Goal: Task Accomplishment & Management: Use online tool/utility

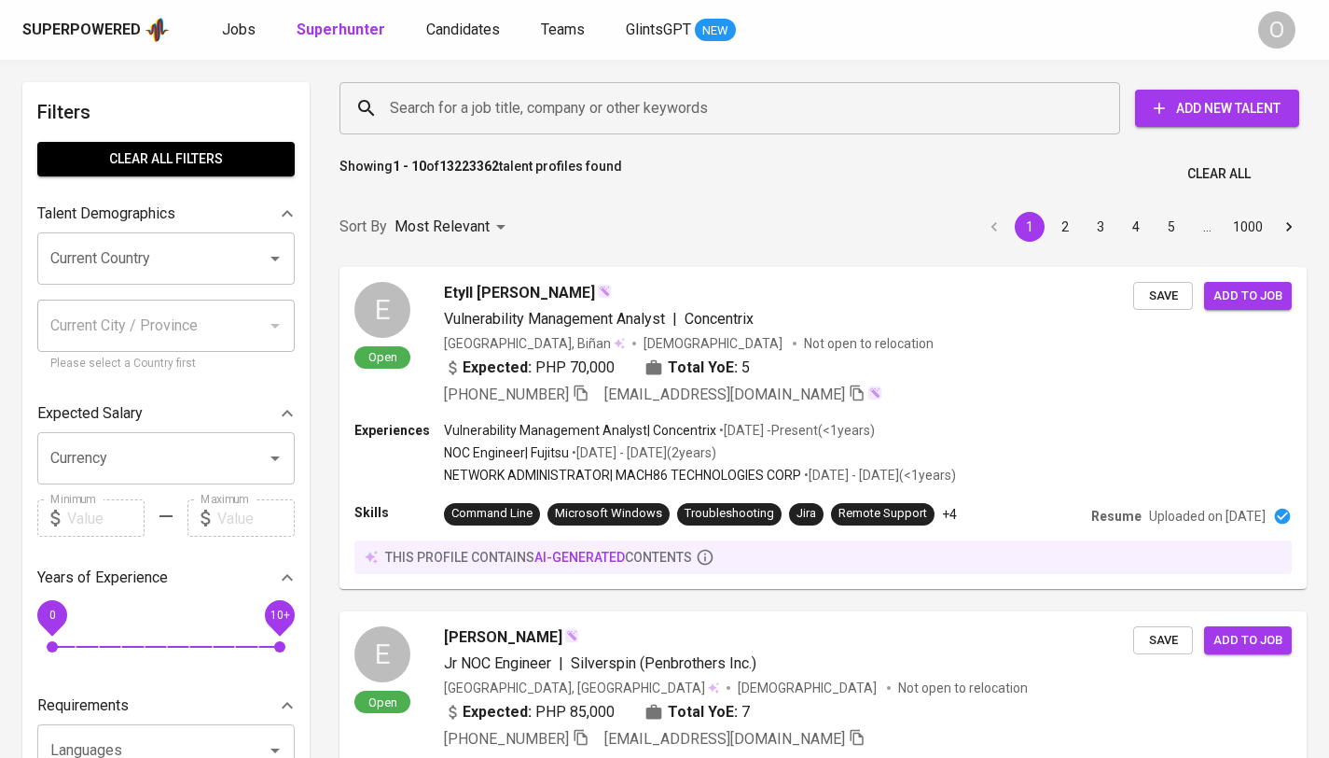
click at [683, 101] on input "Search for a job title, company or other keywords" at bounding box center [734, 107] width 699 height 35
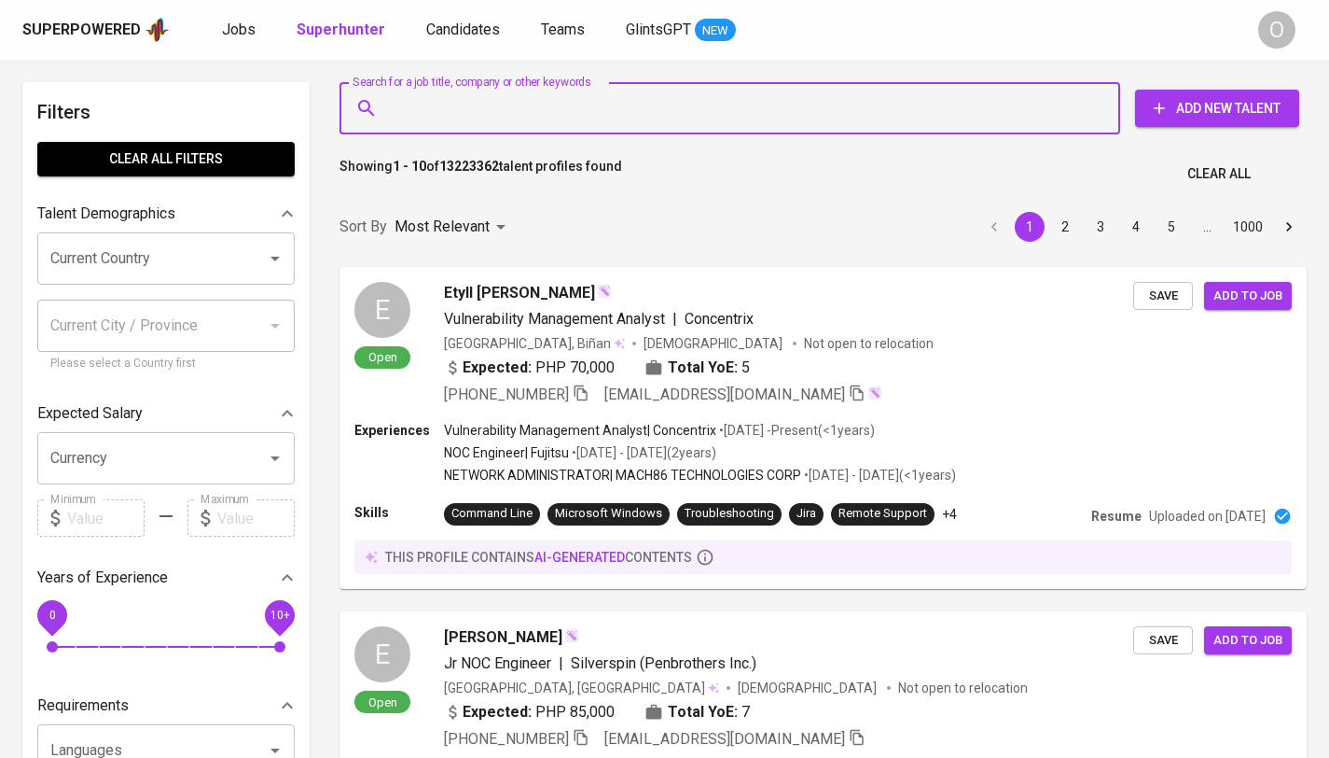
paste input "[EMAIL_ADDRESS][DOMAIN_NAME]"
type input "[EMAIL_ADDRESS][DOMAIN_NAME]"
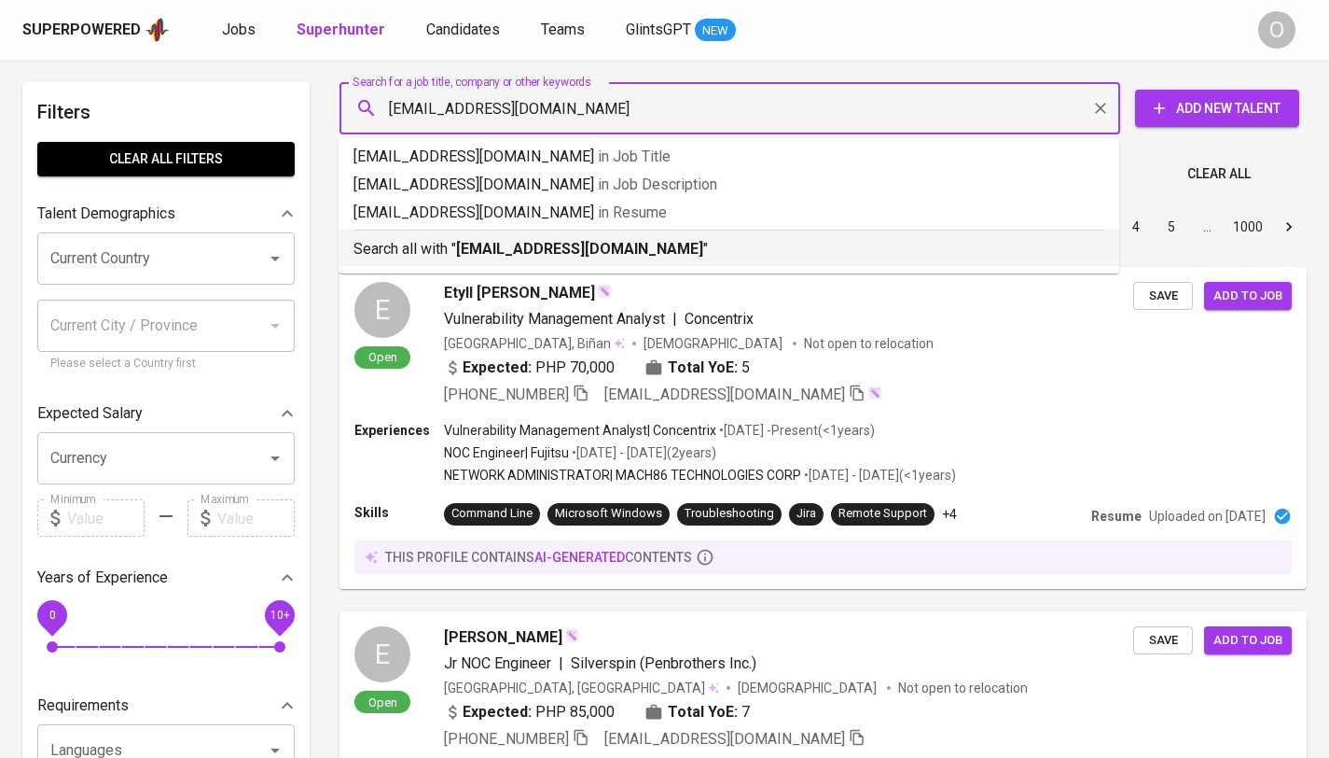
click at [559, 249] on b "[EMAIL_ADDRESS][DOMAIN_NAME]" at bounding box center [579, 249] width 247 height 18
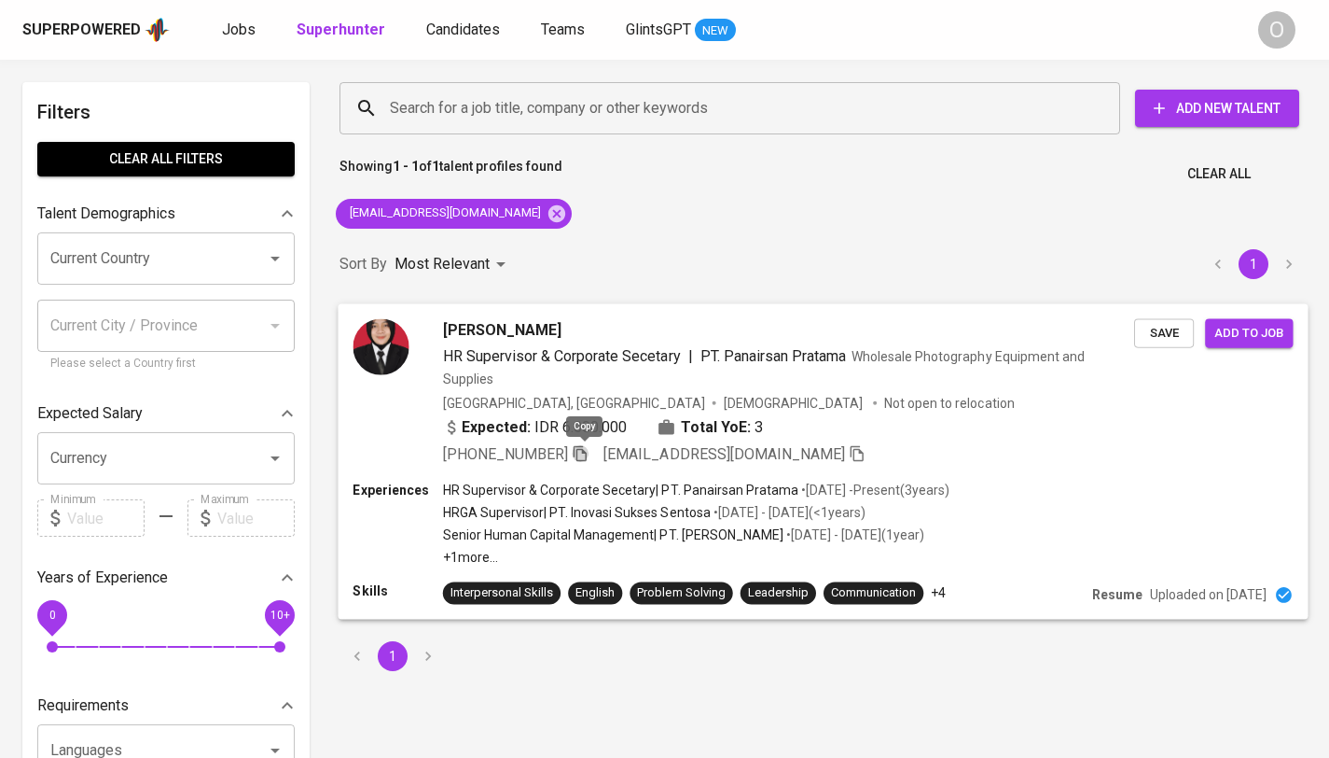
click at [585, 452] on icon "button" at bounding box center [580, 452] width 17 height 17
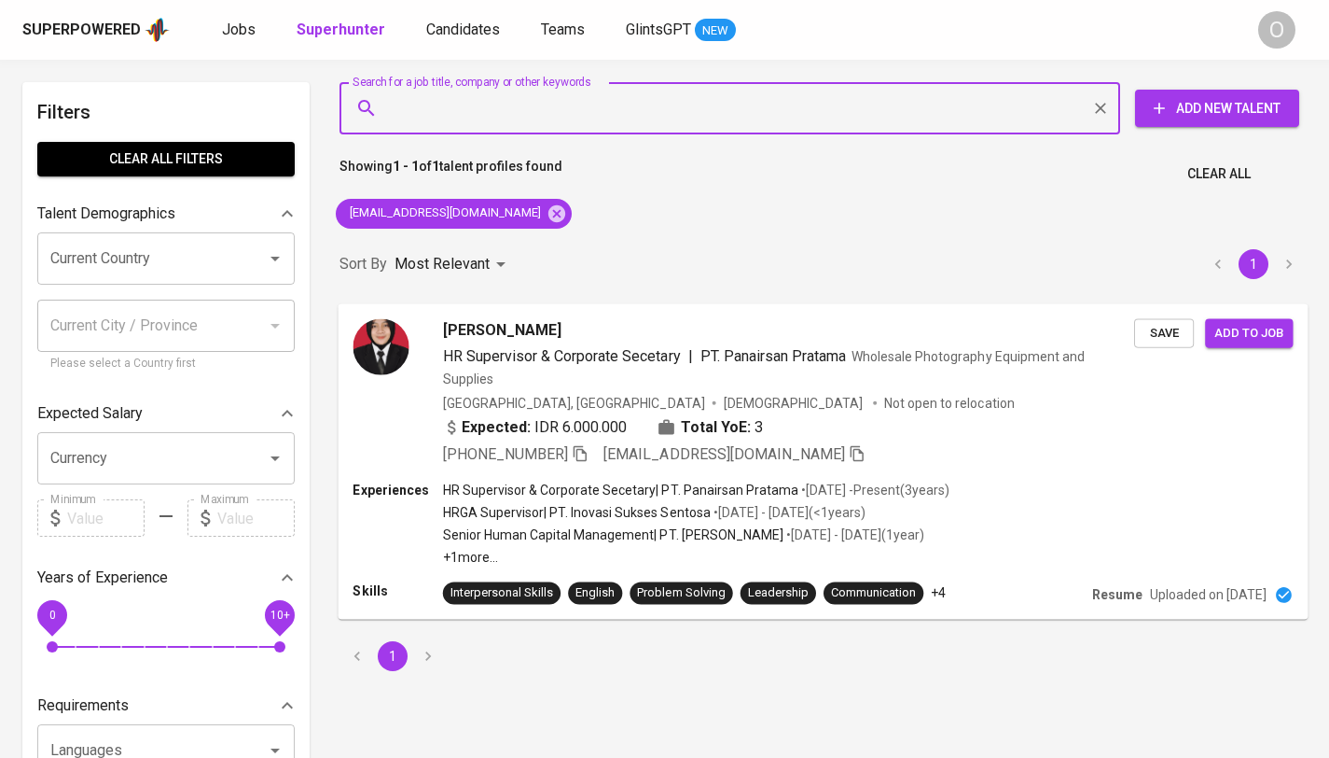
click at [619, 108] on input "Search for a job title, company or other keywords" at bounding box center [734, 107] width 699 height 35
paste input "[EMAIL_ADDRESS][DOMAIN_NAME]"
type input "[EMAIL_ADDRESS][DOMAIN_NAME]"
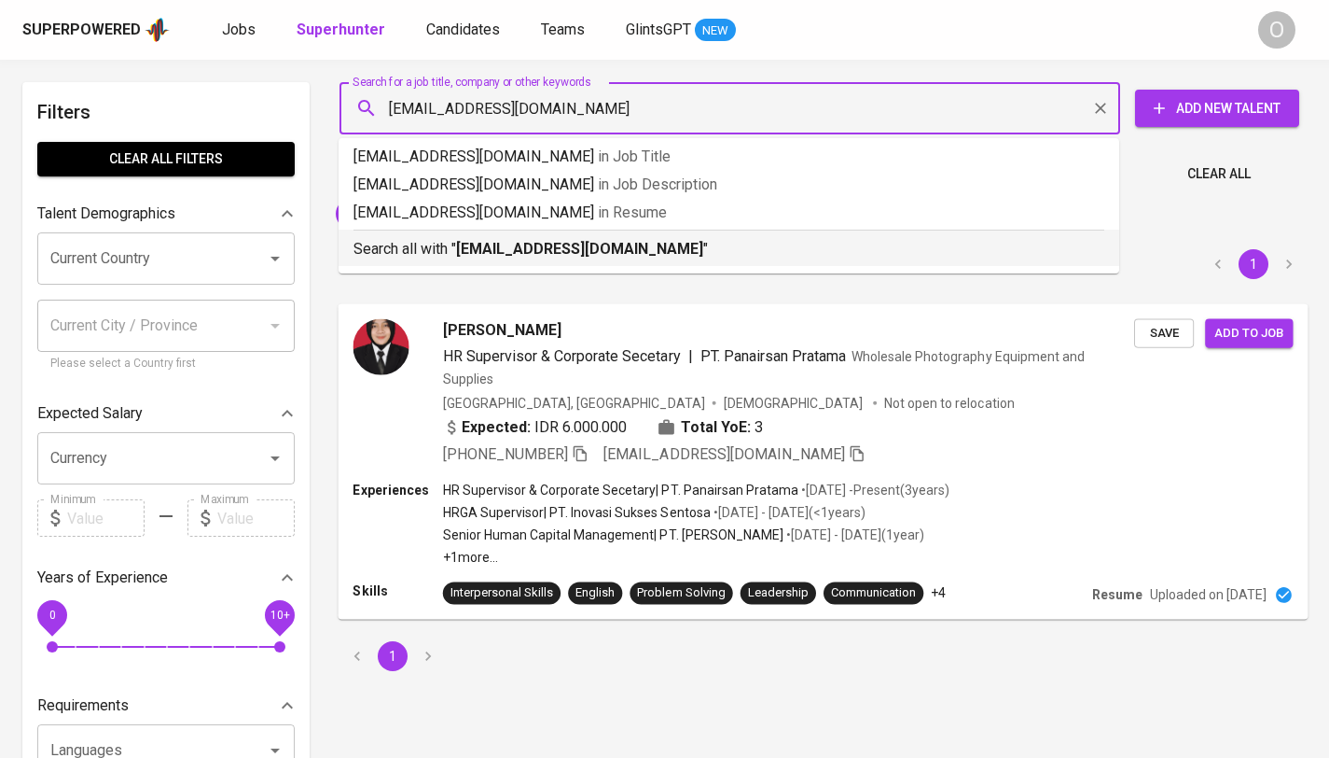
click at [609, 240] on b "[EMAIL_ADDRESS][DOMAIN_NAME]" at bounding box center [579, 249] width 247 height 18
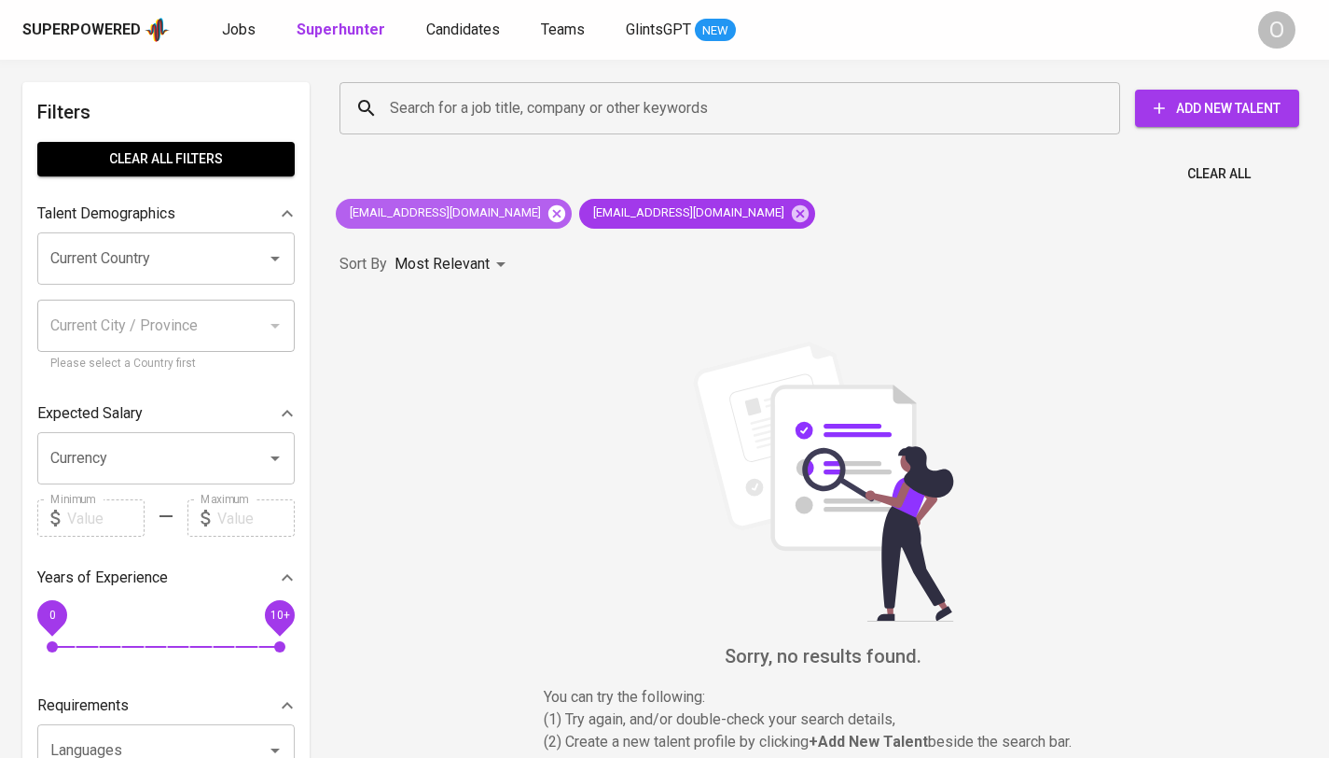
click at [547, 216] on icon at bounding box center [557, 213] width 21 height 21
click at [549, 219] on icon at bounding box center [557, 212] width 17 height 17
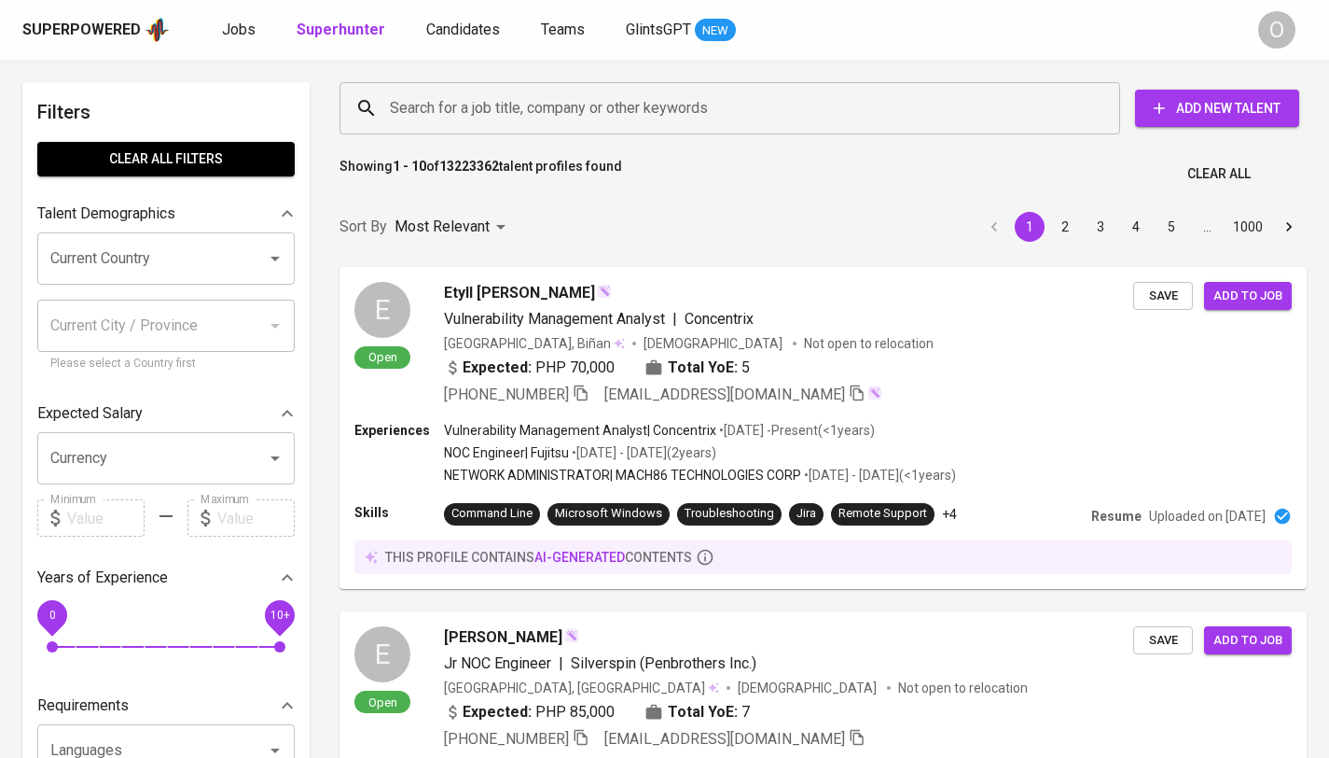
click at [581, 116] on input "Search for a job title, company or other keywords" at bounding box center [734, 107] width 699 height 35
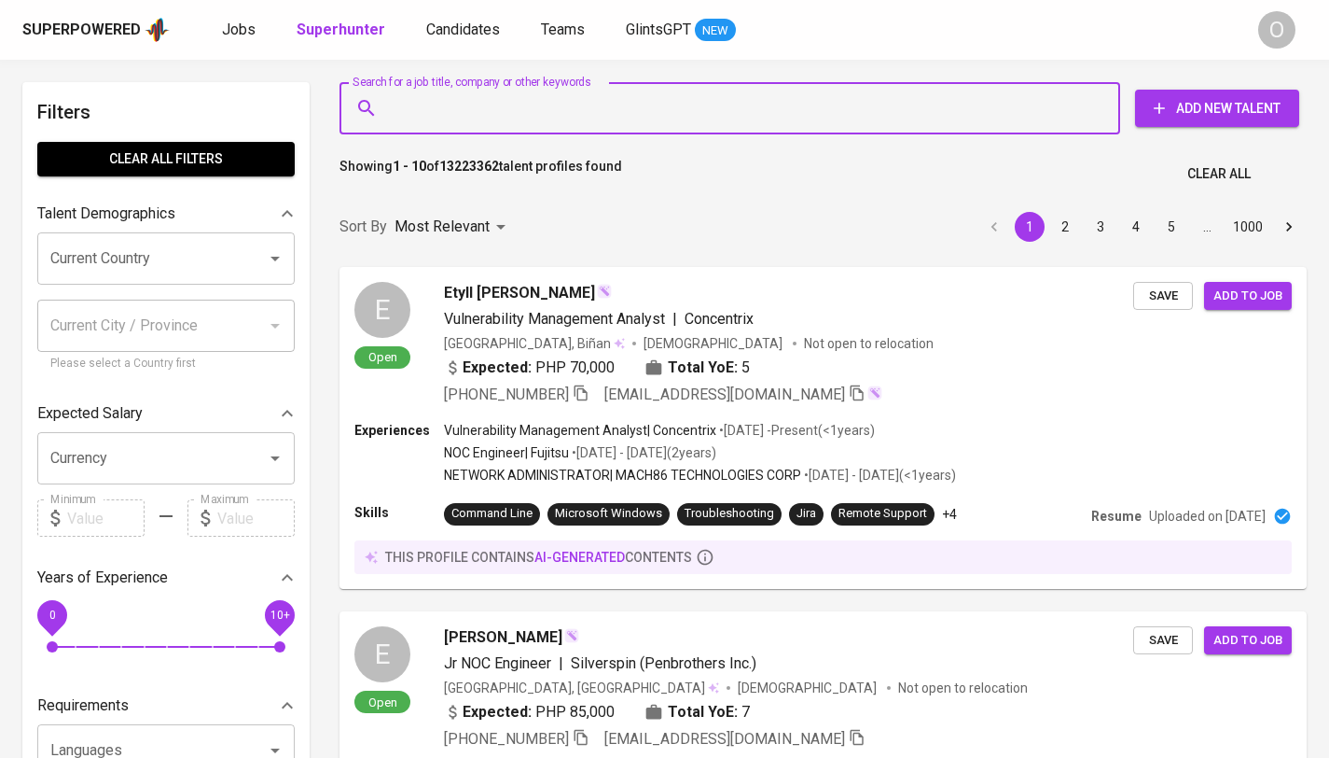
paste input "[EMAIL_ADDRESS][DOMAIN_NAME]"
type input "[EMAIL_ADDRESS][DOMAIN_NAME]"
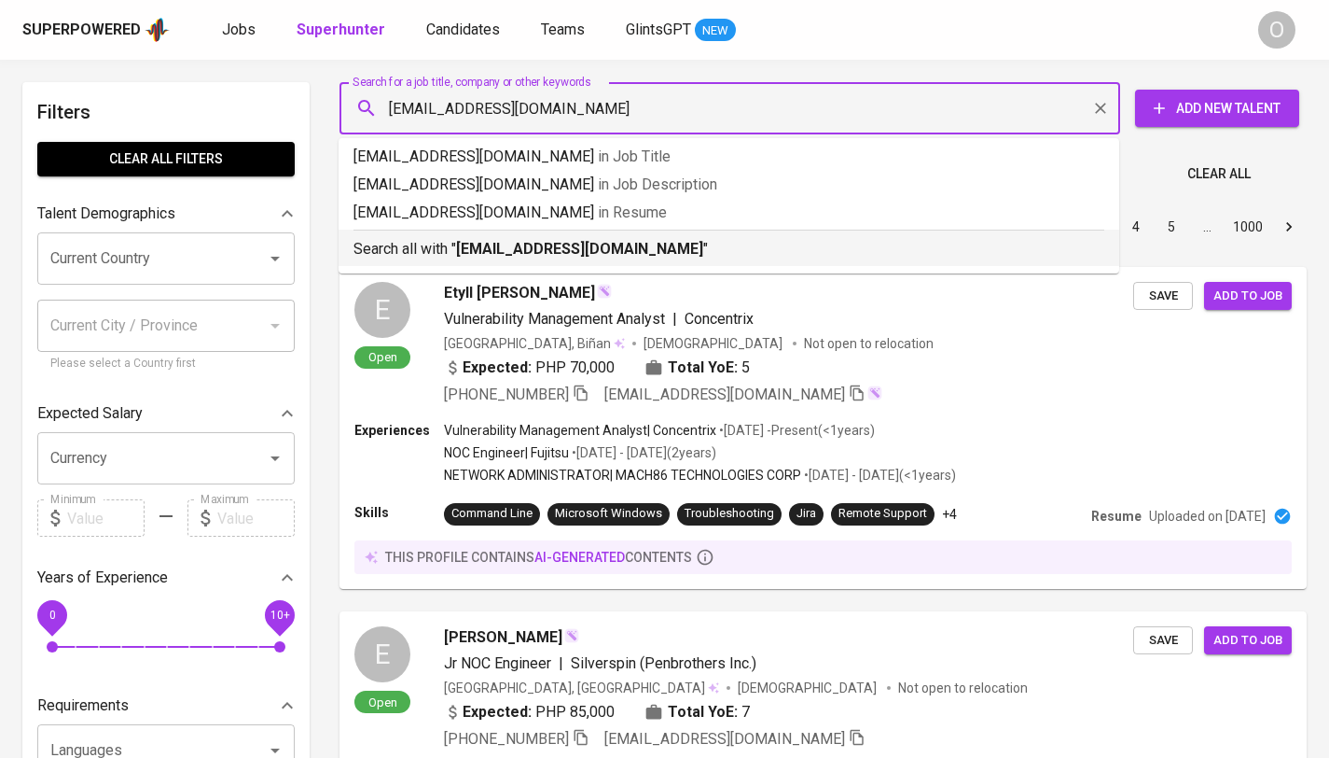
click at [575, 252] on b "[EMAIL_ADDRESS][DOMAIN_NAME]" at bounding box center [579, 249] width 247 height 18
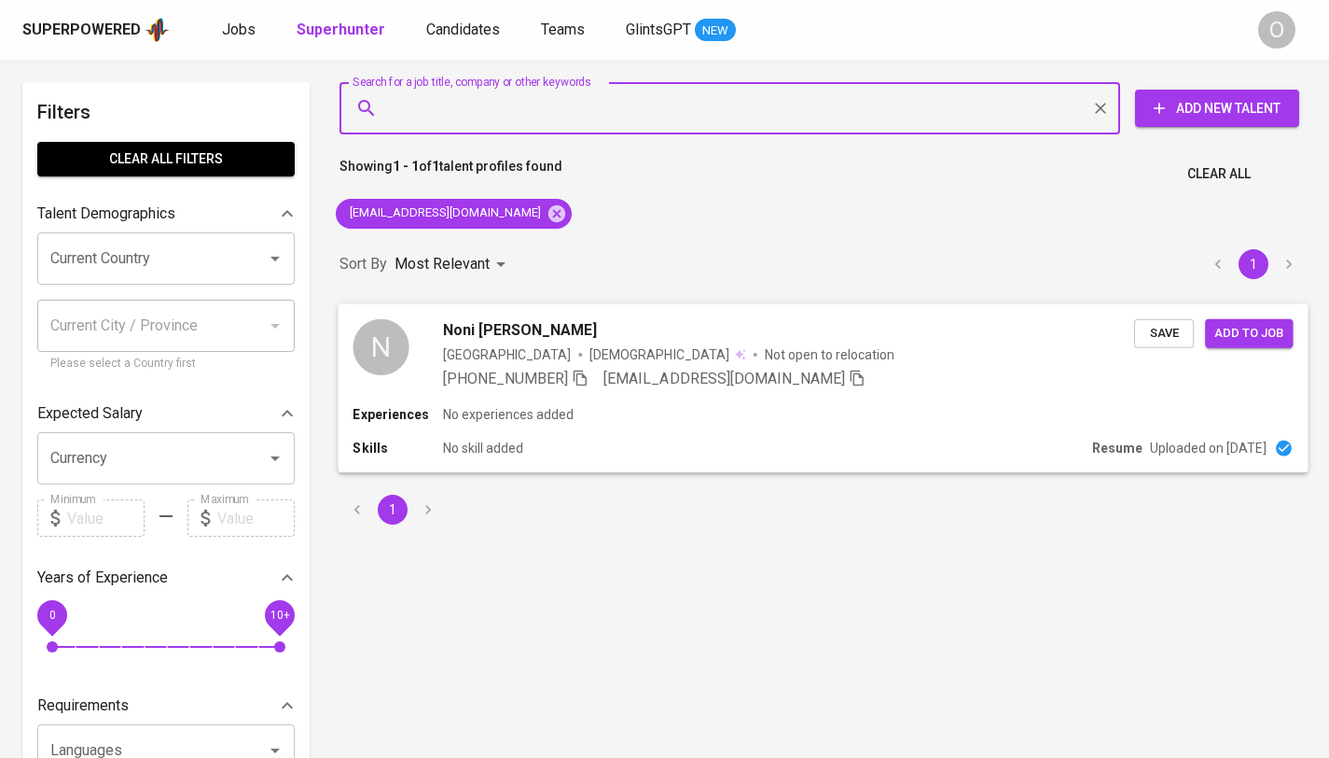
click at [557, 383] on span "[PHONE_NUMBER]" at bounding box center [516, 378] width 146 height 22
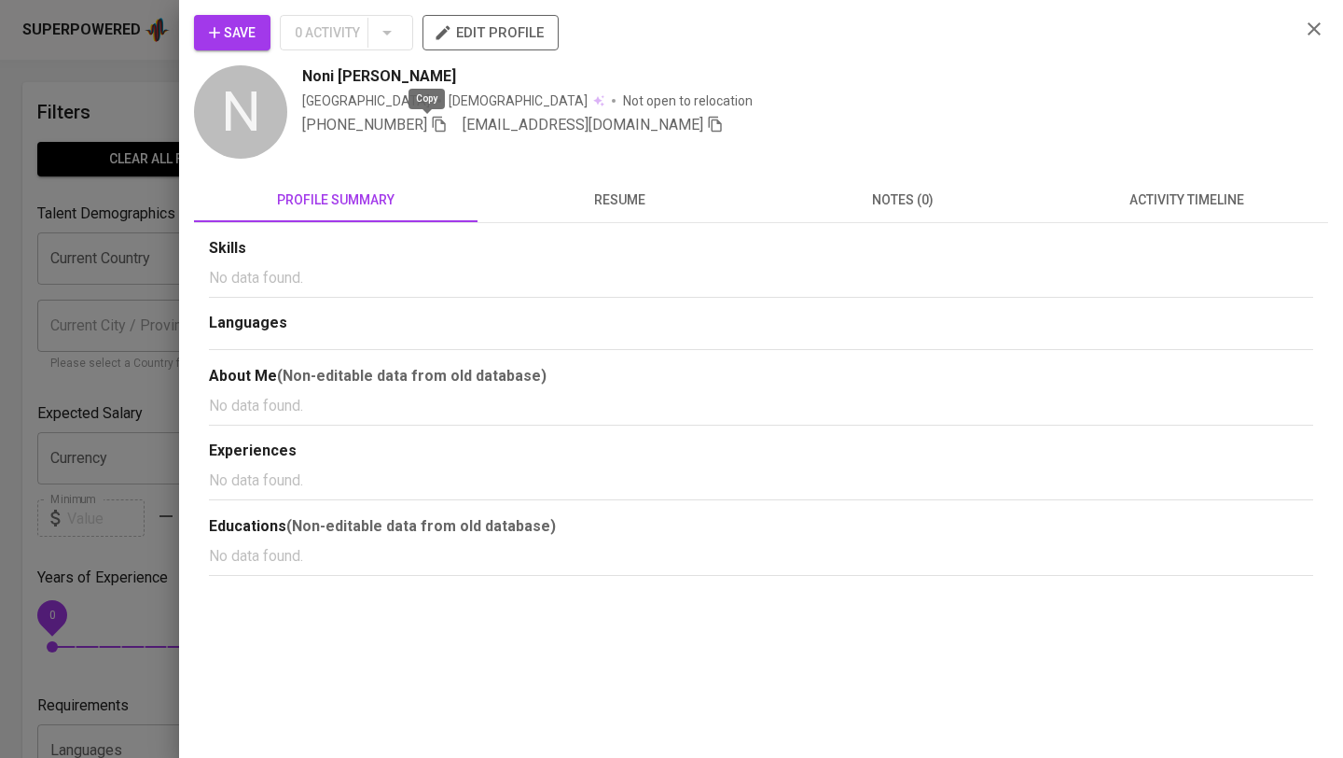
click at [433, 127] on icon "button" at bounding box center [439, 125] width 13 height 16
click at [1309, 31] on icon "button" at bounding box center [1314, 29] width 22 height 22
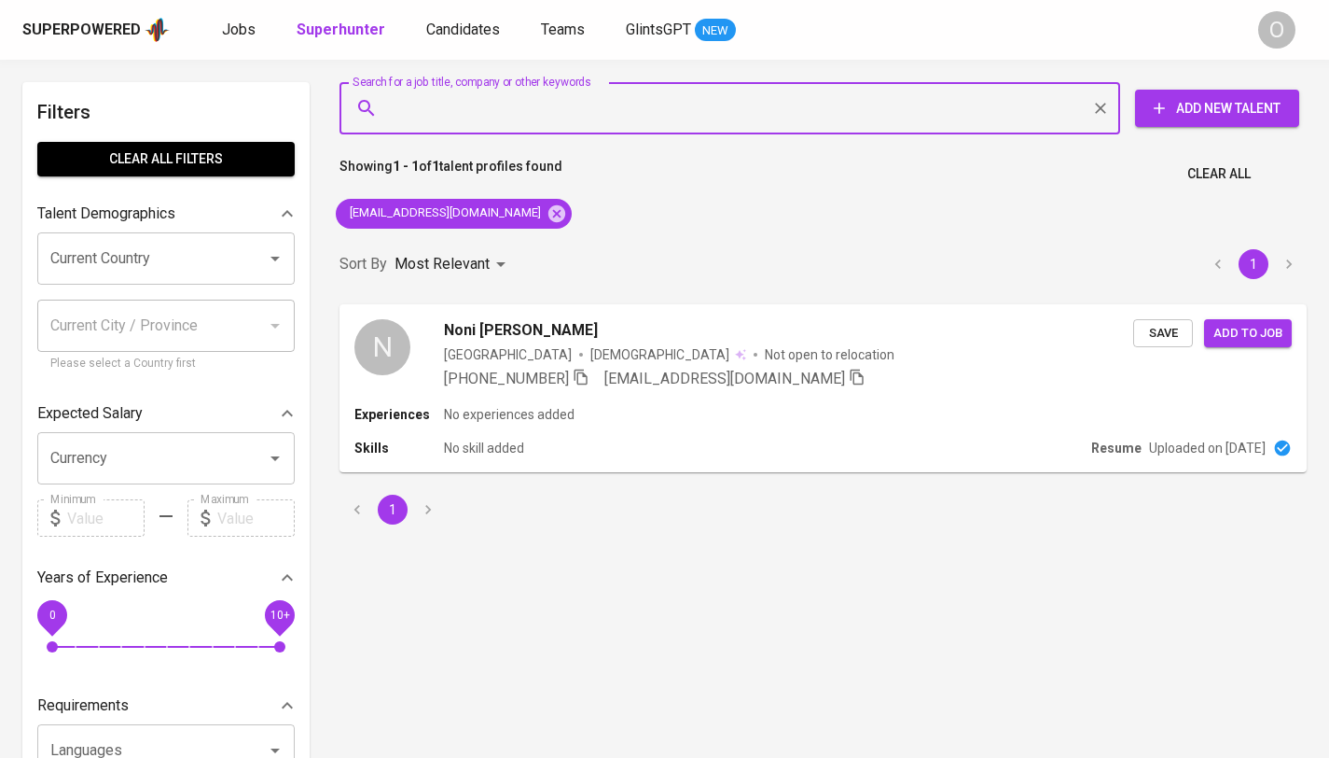
click at [481, 104] on input "Search for a job title, company or other keywords" at bounding box center [734, 107] width 699 height 35
paste input "Genomik Solidaritas"
type input "Genomik Solidaritas"
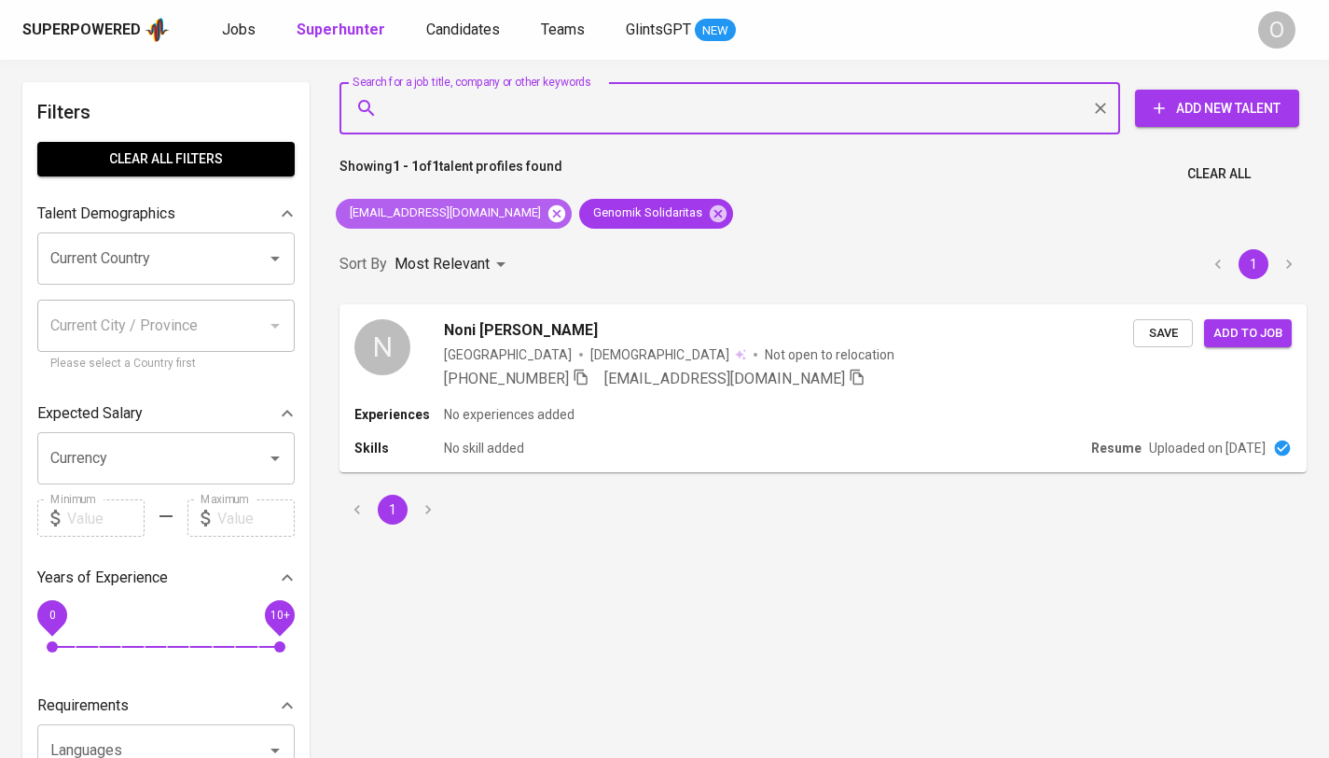
click at [549, 218] on icon at bounding box center [557, 212] width 17 height 17
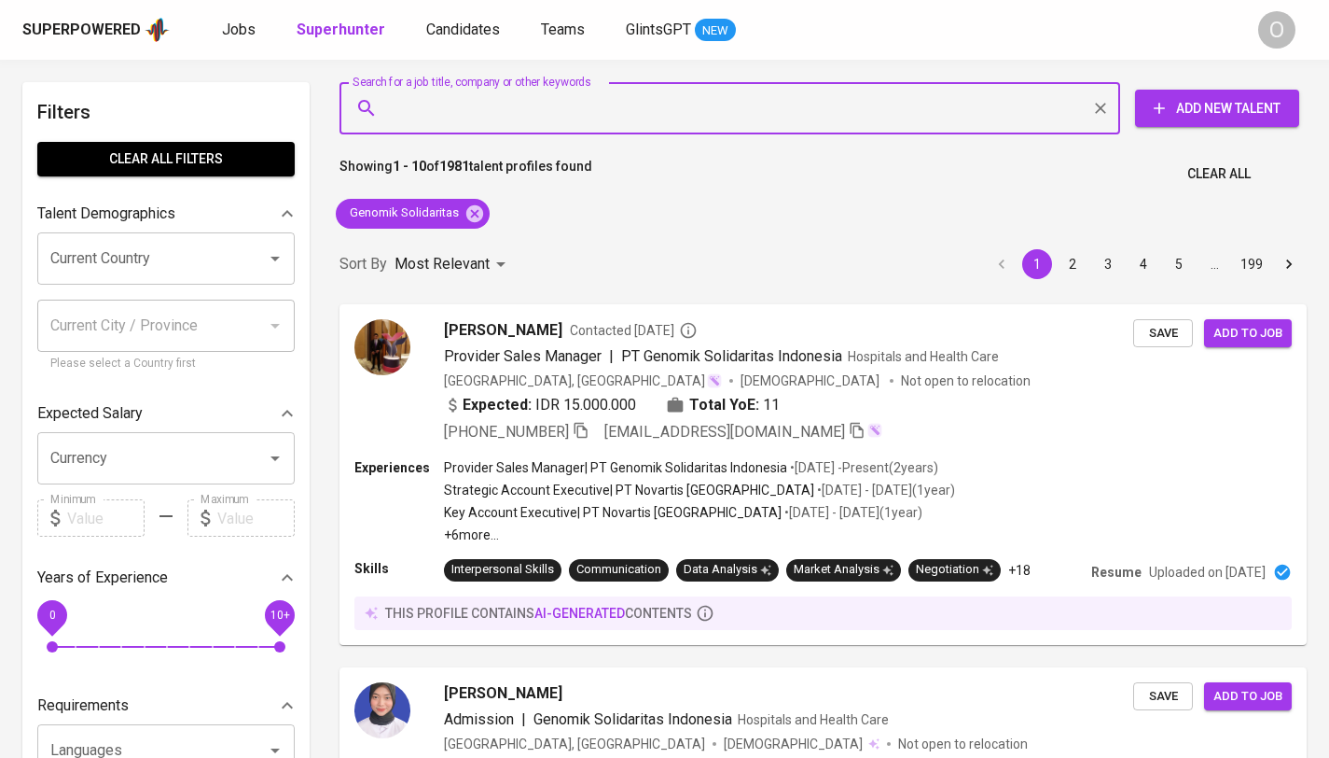
click at [555, 119] on input "Search for a job title, company or other keywords" at bounding box center [734, 107] width 699 height 35
paste input "Mega Ponsel [GEOGRAPHIC_DATA]"
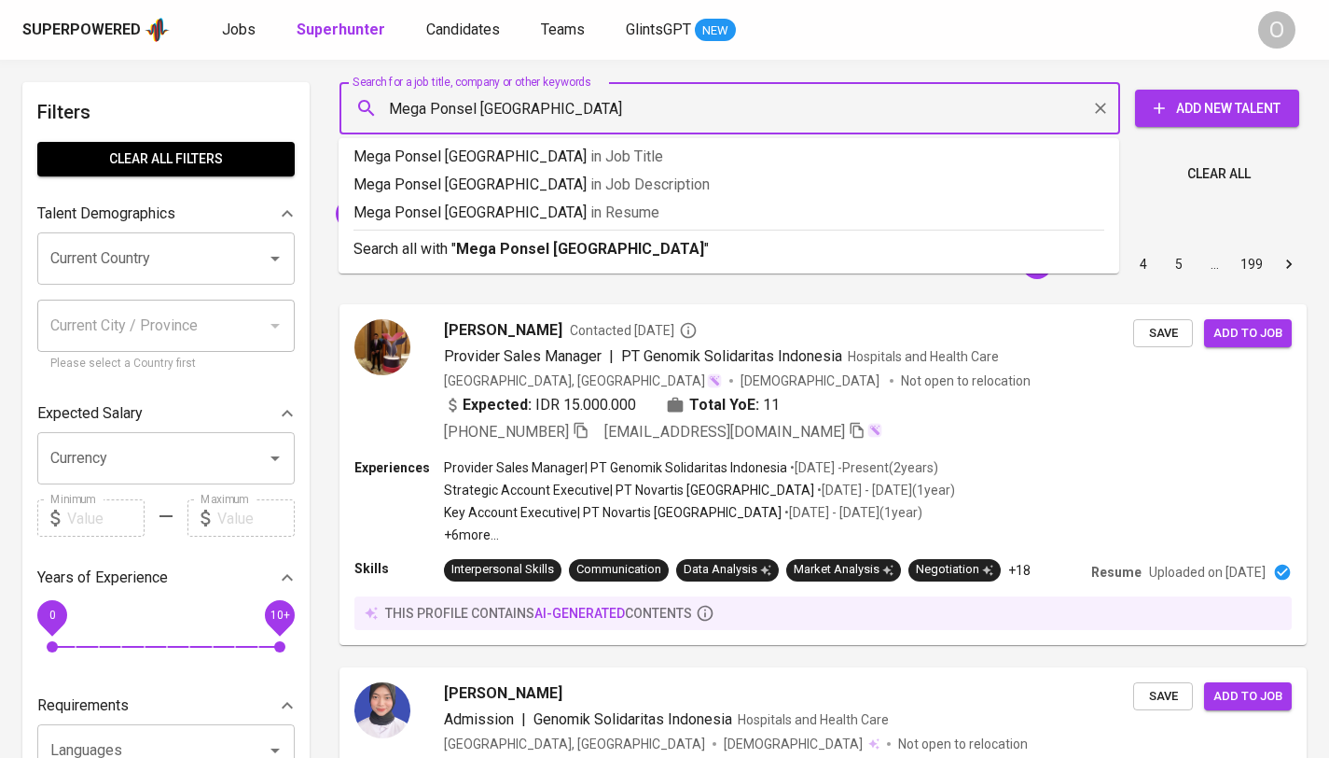
type input "Mega Ponsel [GEOGRAPHIC_DATA]"
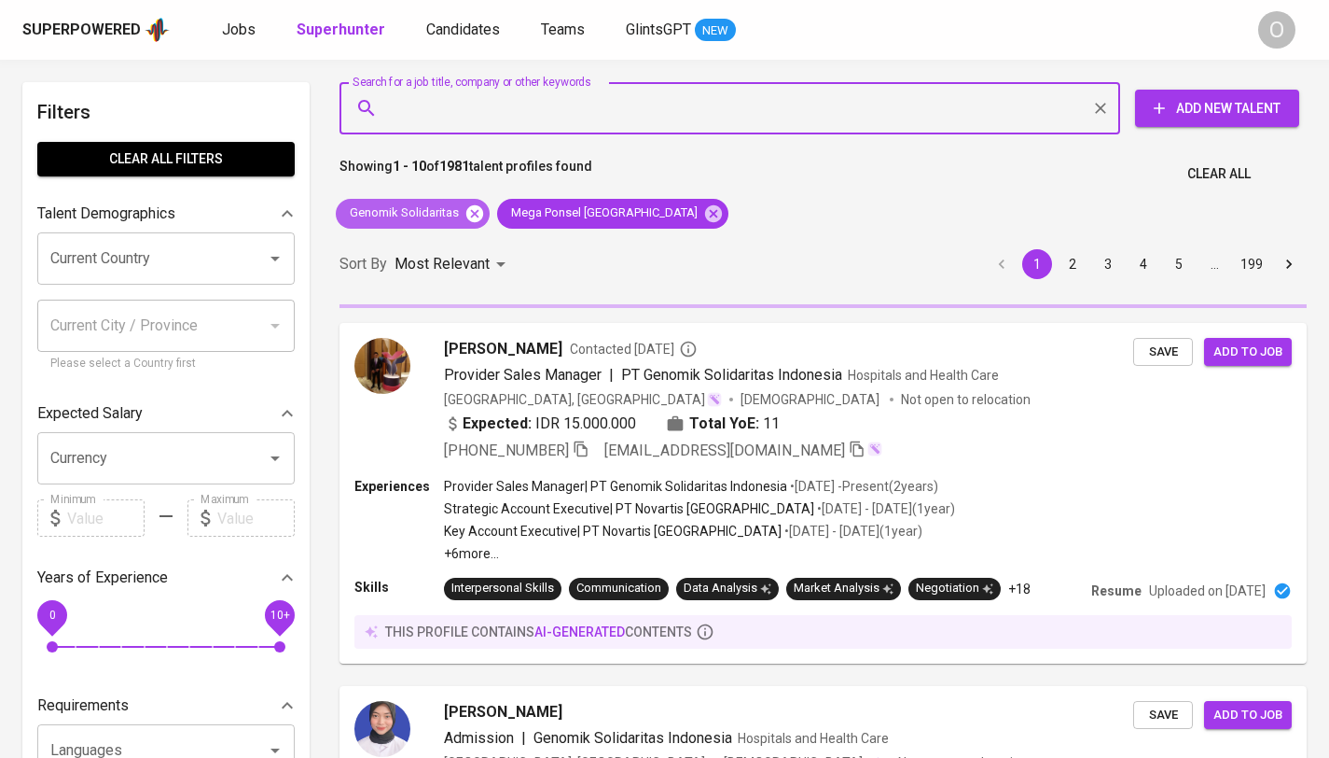
click at [473, 218] on icon at bounding box center [474, 212] width 17 height 17
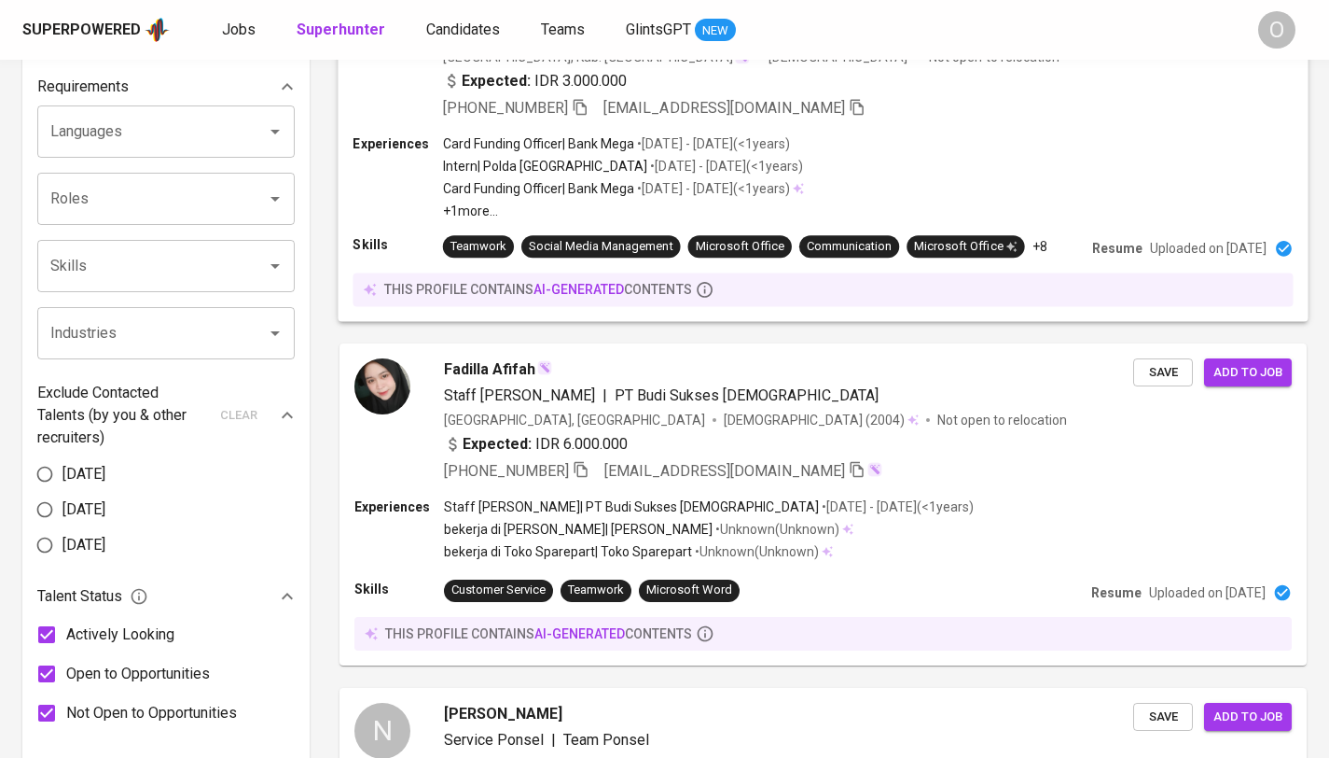
scroll to position [661, 0]
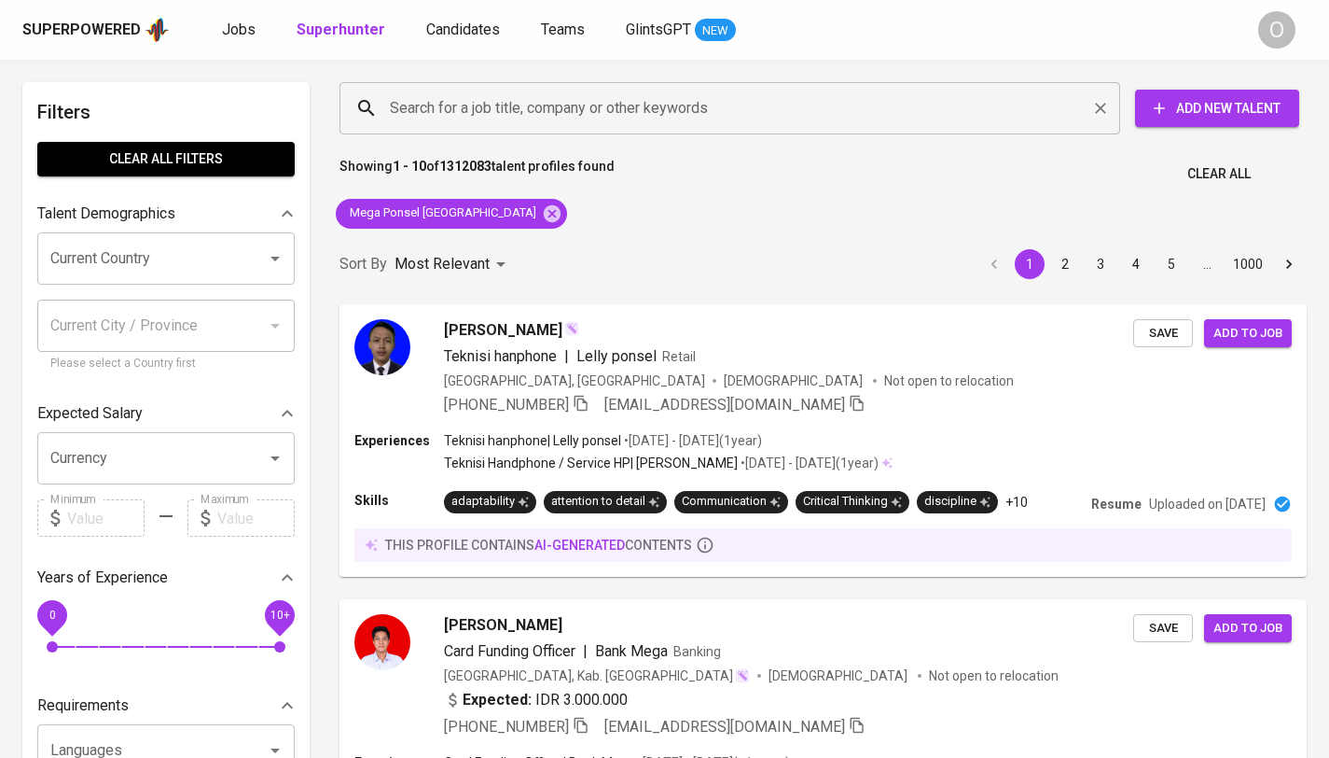
click at [672, 116] on input "Search for a job title, company or other keywords" at bounding box center [734, 107] width 699 height 35
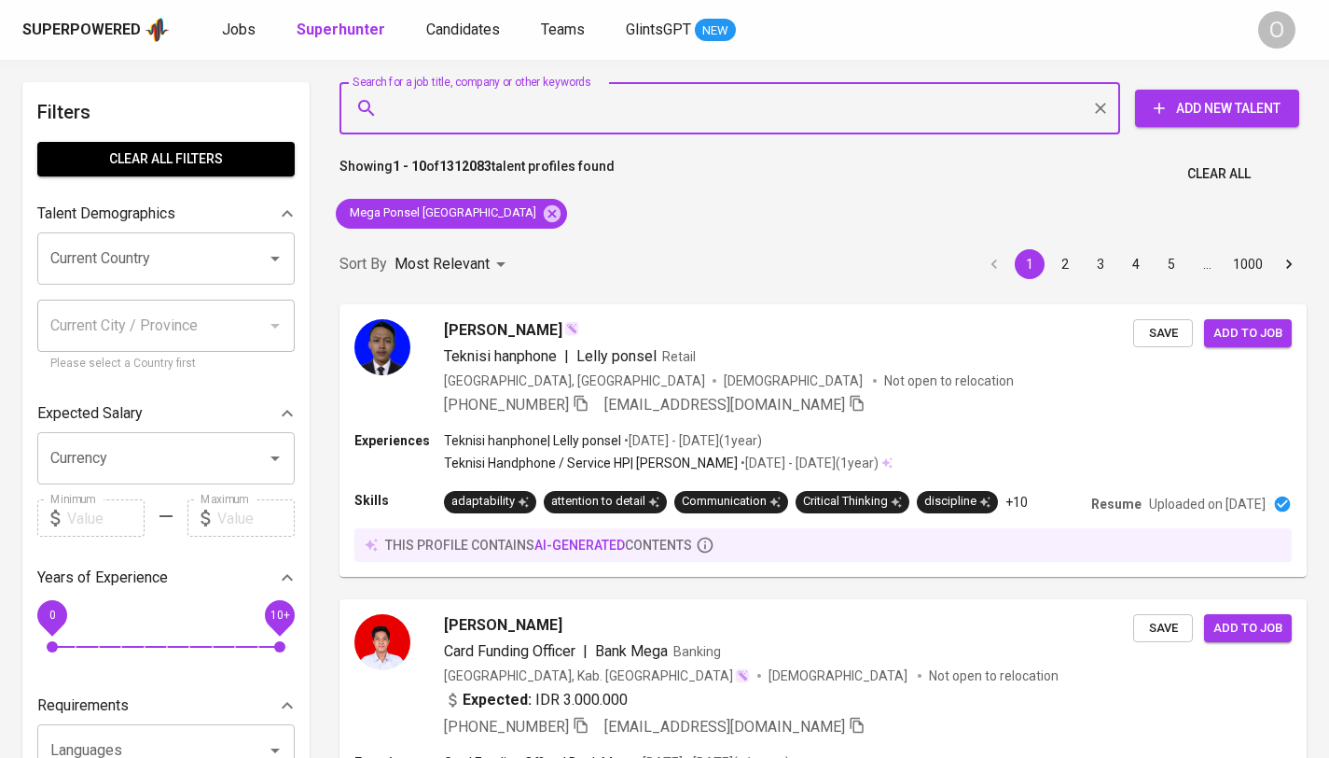
paste input "fahrezagiovanijovan@yahoo.com"
type input "fahrezagiovanijovan@yahoo.com"
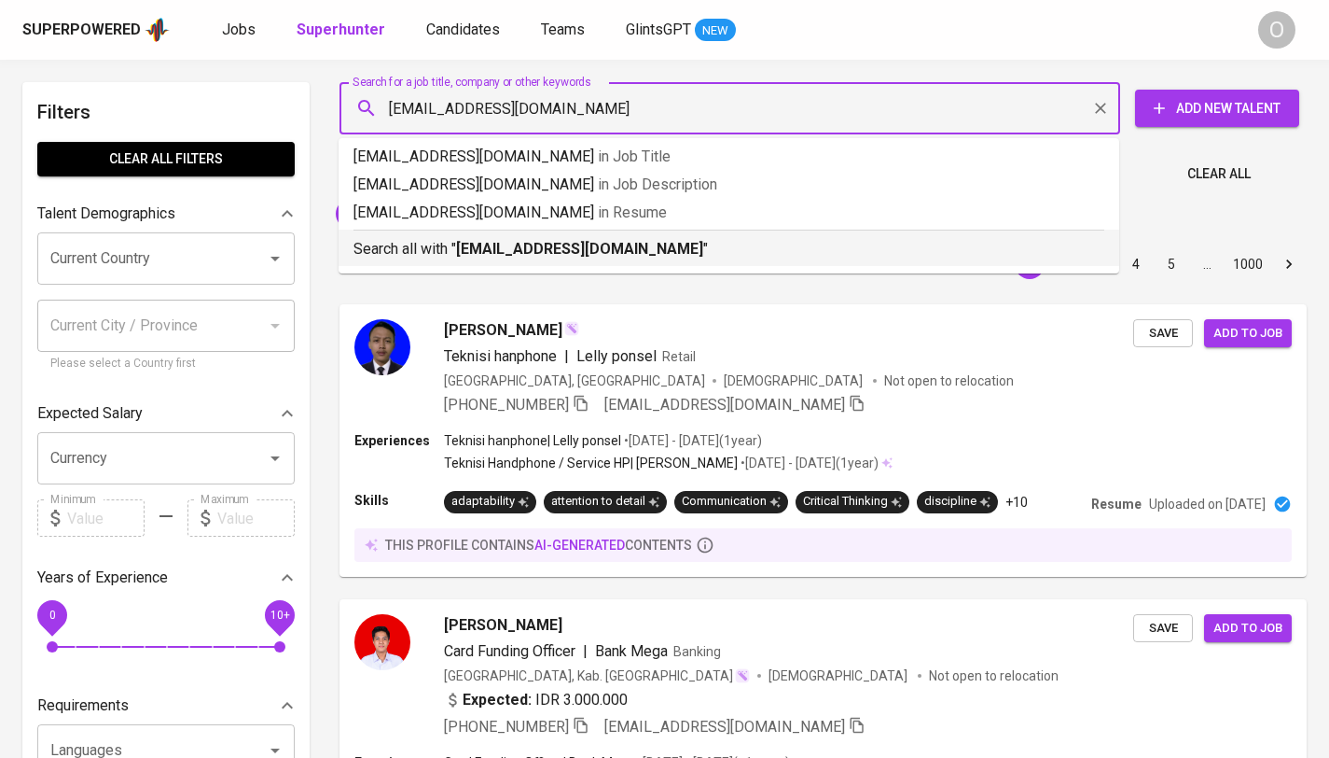
click at [576, 245] on b "fahrezagiovanijovan@yahoo.com" at bounding box center [579, 249] width 247 height 18
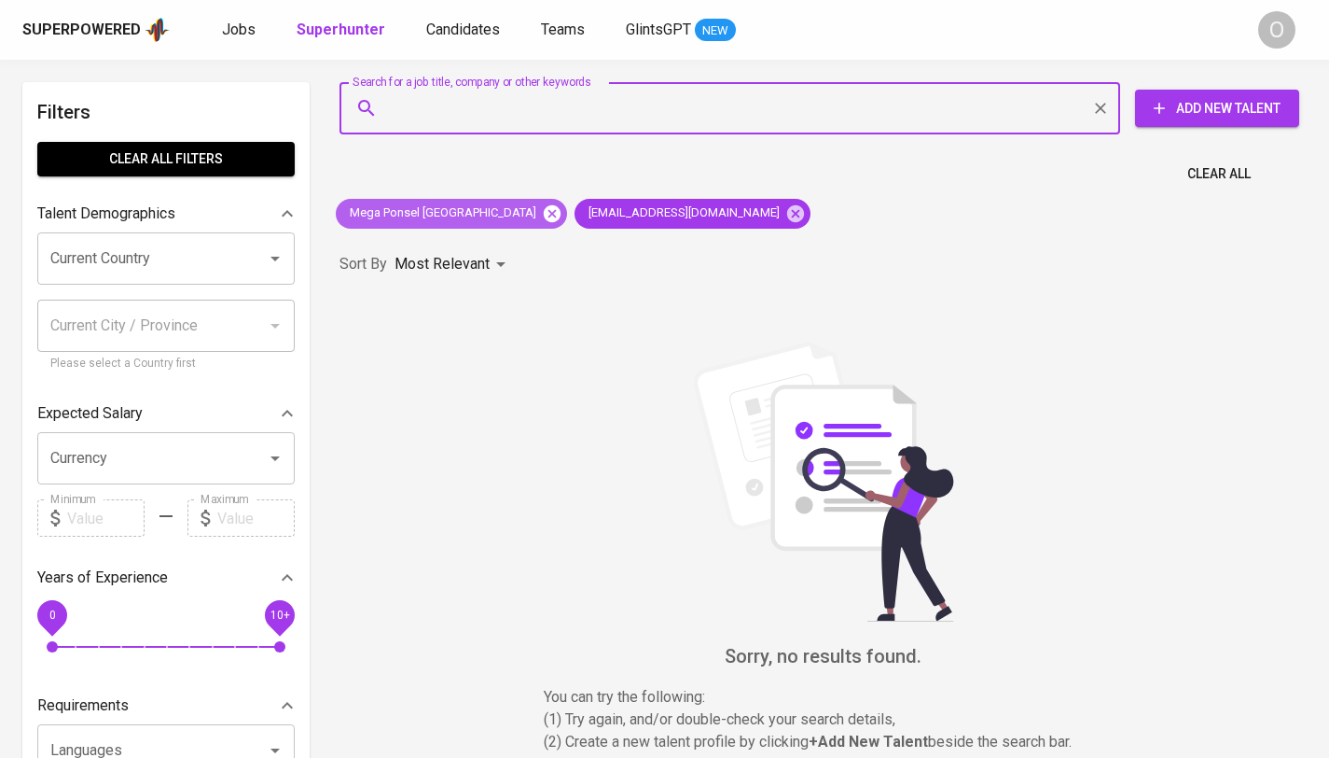
click at [544, 208] on icon at bounding box center [552, 212] width 17 height 17
